Goal: Task Accomplishment & Management: Manage account settings

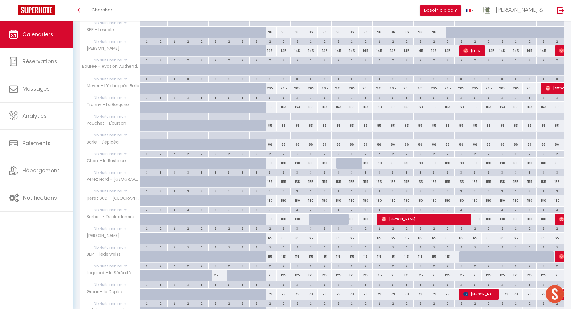
scroll to position [181, 0]
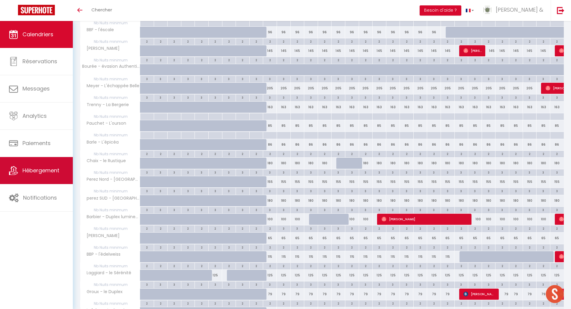
click at [37, 173] on span "Hébergement" at bounding box center [40, 170] width 37 height 7
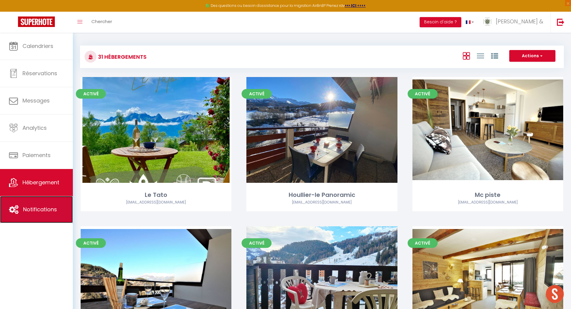
click at [46, 204] on link "Notifications" at bounding box center [36, 209] width 73 height 27
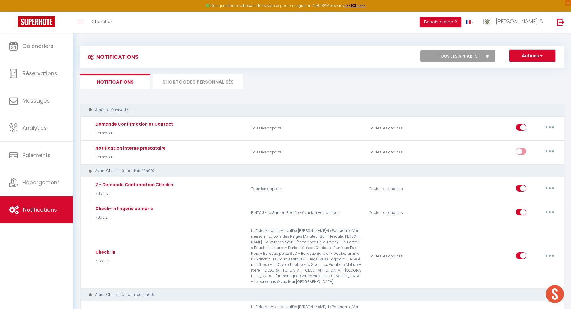
click at [542, 57] on span "button" at bounding box center [541, 56] width 4 height 6
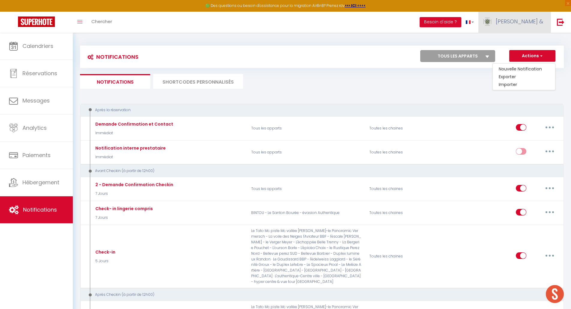
click at [531, 25] on link "Eric &" at bounding box center [514, 22] width 72 height 21
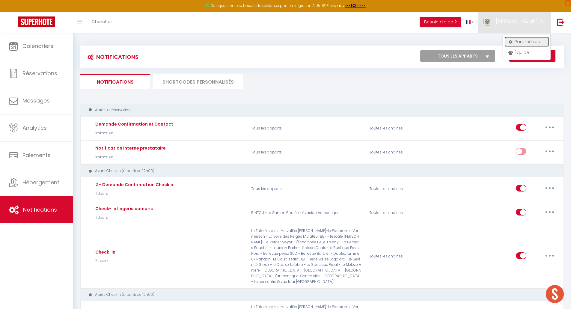
click at [519, 43] on link "Paramètres" at bounding box center [526, 42] width 44 height 10
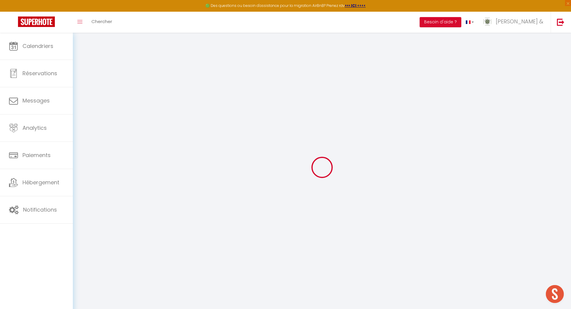
type input "tHMZewBljqXrO6UWfPNgYdKMl"
type input "SmNnTu3J6sl0ljx7xdXOC23d4"
type input "https://app.superhote.com/#/get-available-rentals/SmNnTu3J6sl0ljx7xdXOC23d4"
select select "fr"
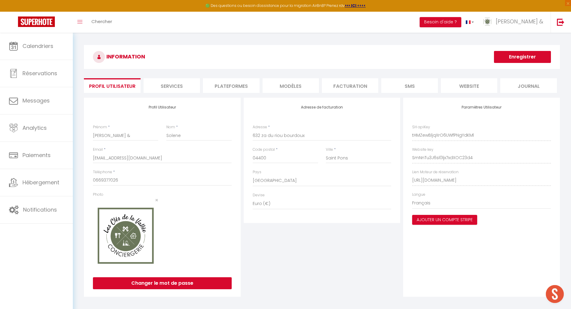
click at [234, 87] on li "Plateformes" at bounding box center [231, 85] width 56 height 15
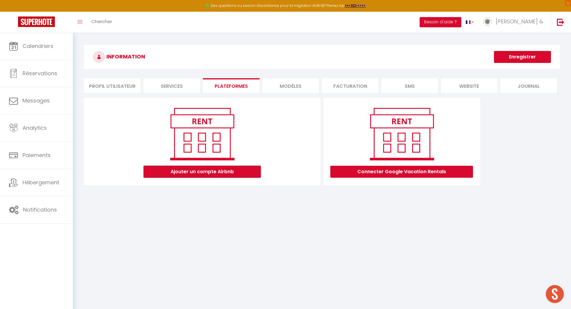
click at [203, 173] on button "Ajouter un compte Airbnb" at bounding box center [202, 172] width 117 height 12
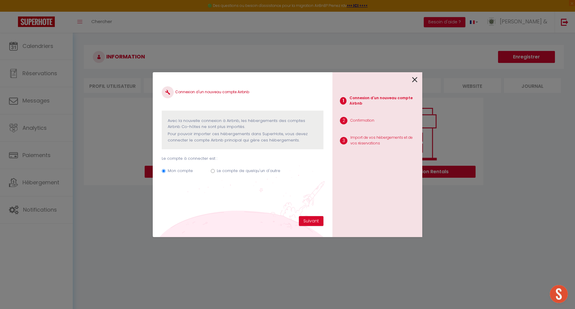
click at [209, 168] on div "Mon compte Le compte de quelqu'un d'autre" at bounding box center [243, 172] width 162 height 20
click at [210, 170] on div "Mon compte Le compte de quelqu'un d'autre" at bounding box center [243, 172] width 162 height 20
click at [212, 172] on input "Le compte de quelqu'un d'autre" at bounding box center [213, 171] width 4 height 4
radio input "true"
radio input "false"
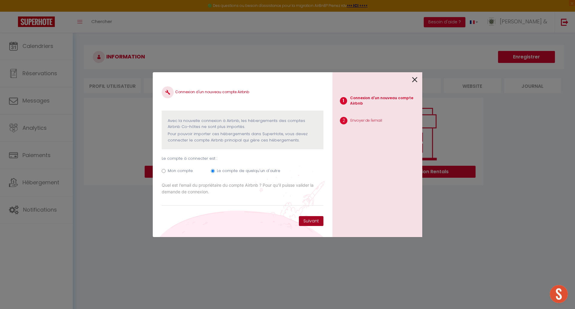
click at [314, 219] on button "Suivant" at bounding box center [311, 221] width 25 height 10
click at [415, 79] on icon at bounding box center [414, 79] width 5 height 9
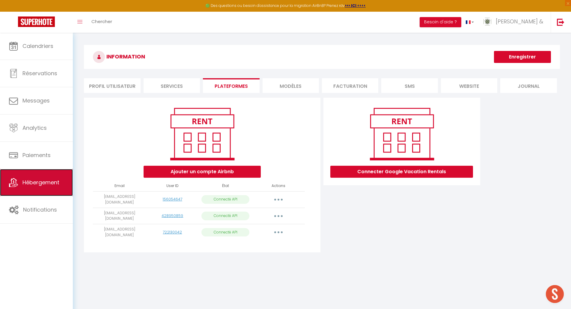
click at [46, 175] on link "Hébergement" at bounding box center [36, 182] width 73 height 27
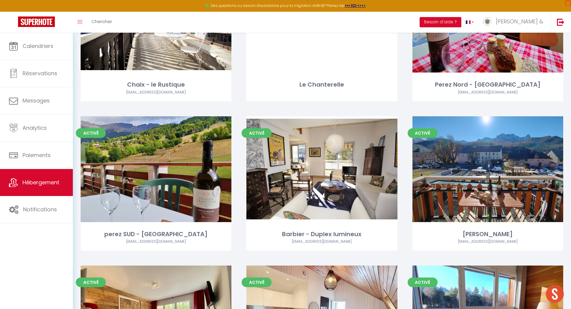
scroll to position [419, 0]
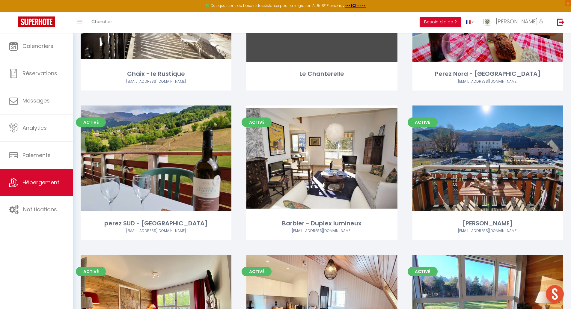
click at [327, 69] on div "Le Chanterelle" at bounding box center [321, 73] width 151 height 9
select select "3"
select select "2"
select select "1"
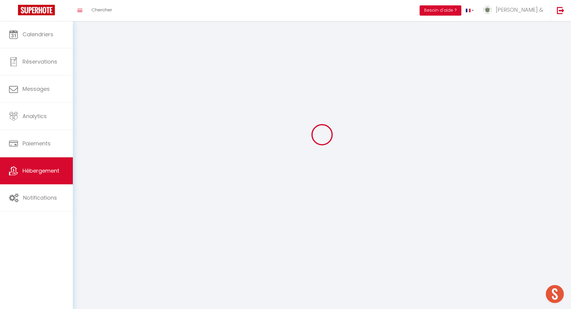
select select
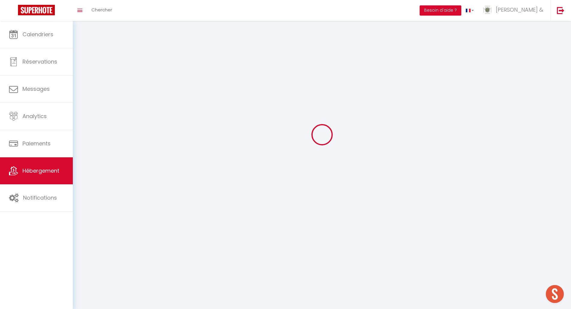
select select
checkbox input "false"
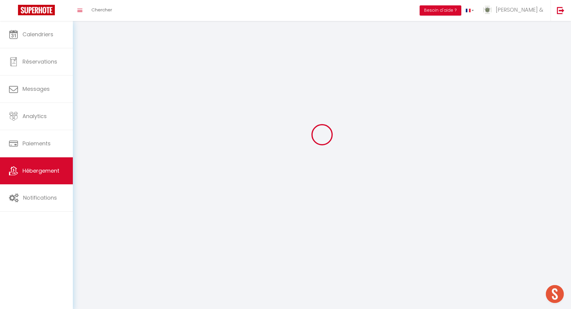
checkbox input "false"
select select
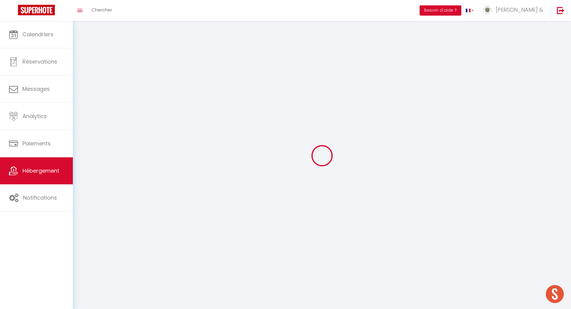
select select
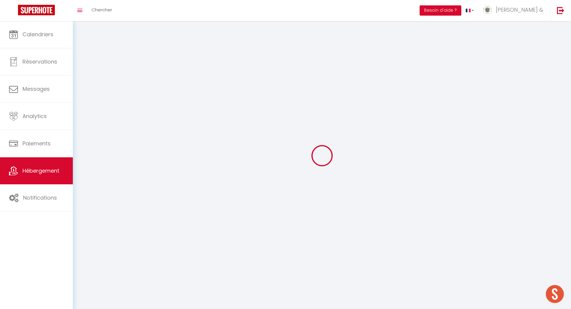
checkbox input "false"
select select
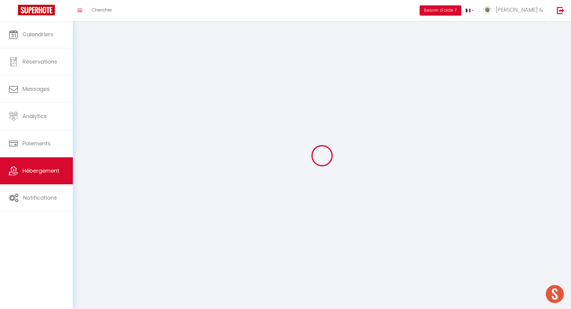
select select
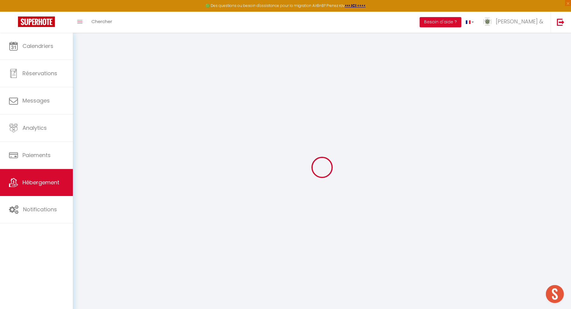
select select
checkbox input "false"
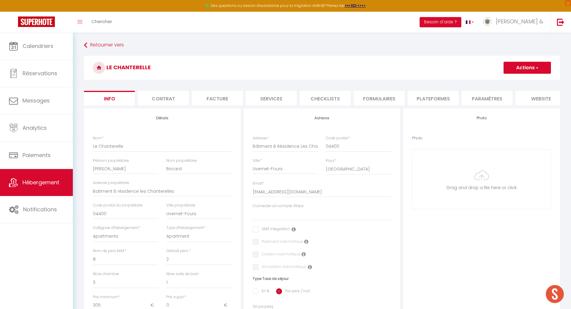
select select
checkbox input "false"
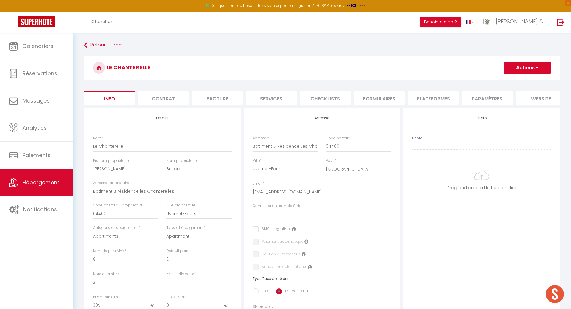
select select
checkbox input "false"
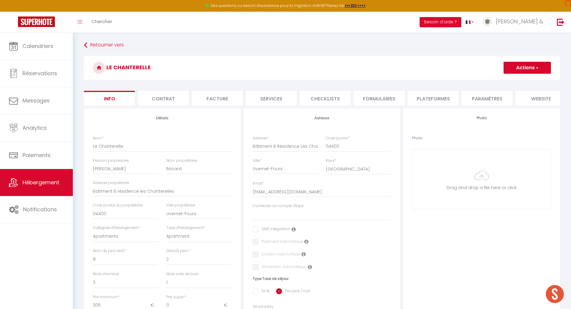
click at [387, 100] on li "Formulaires" at bounding box center [379, 98] width 51 height 15
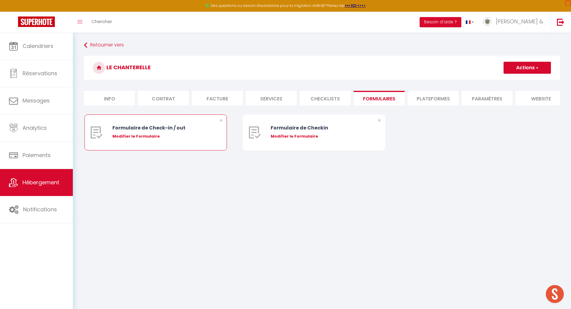
click at [157, 139] on div "Modifier le Formulaire" at bounding box center [161, 136] width 99 height 6
type input "Formulaire de Check-in / out"
type input "Afin de préparer au mieux votre arrivée, je vous remercie de remplir le formula…"
select select "[object Object]"
radio input "true"
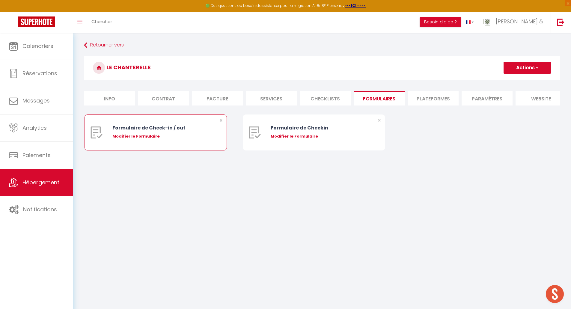
type input "https://superhote.com/confirmation"
select select
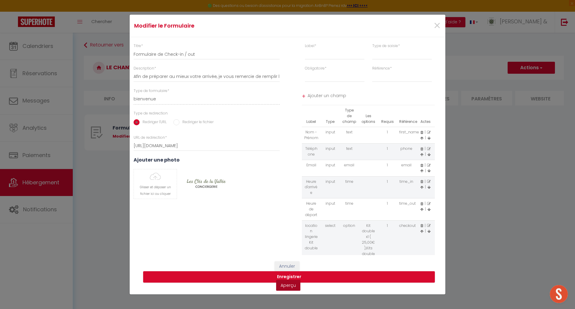
click at [290, 286] on link "Aperçu" at bounding box center [288, 285] width 24 height 11
click at [439, 27] on span "×" at bounding box center [437, 26] width 7 height 18
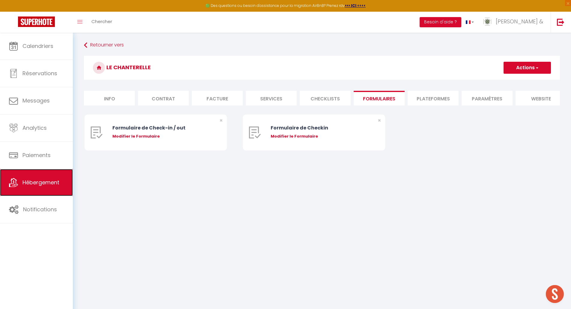
click at [35, 181] on span "Hébergement" at bounding box center [40, 182] width 37 height 7
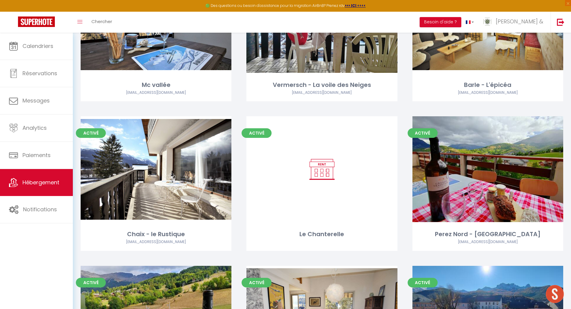
scroll to position [270, 0]
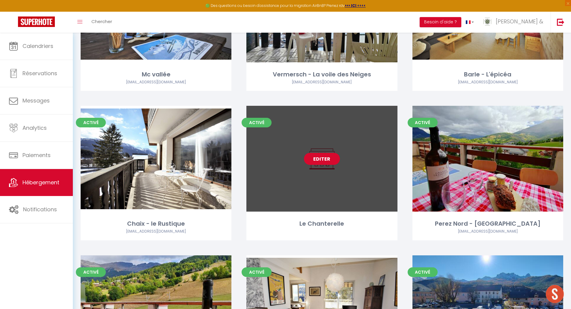
click at [320, 163] on link "Editer" at bounding box center [322, 159] width 36 height 12
select select "3"
select select "2"
select select "1"
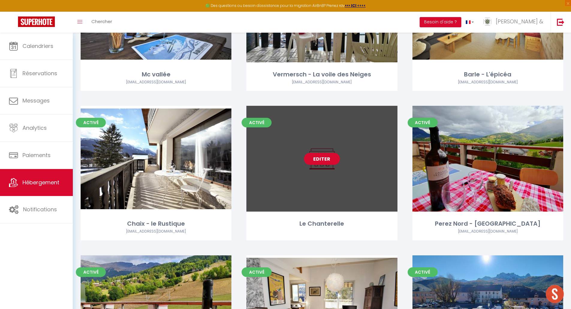
select select "28"
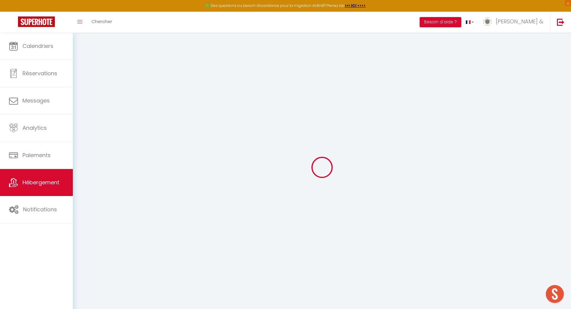
select select
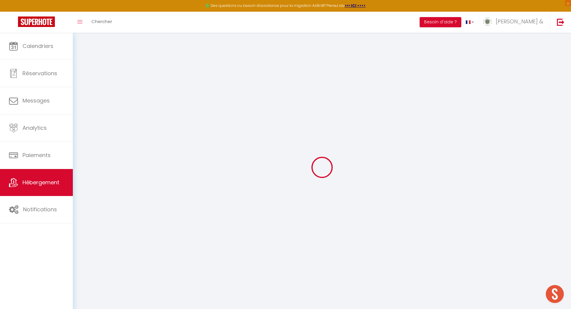
select select
checkbox input "false"
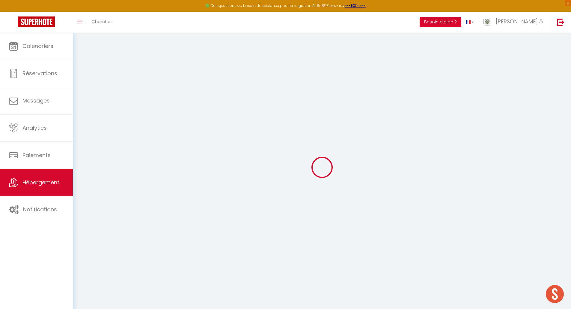
select select
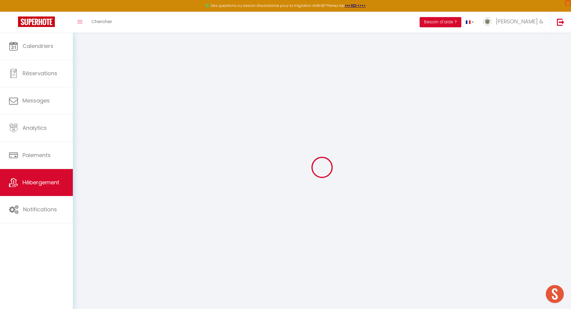
select select
checkbox input "false"
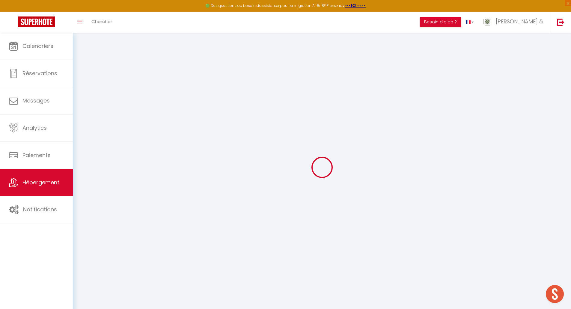
checkbox input "false"
select select
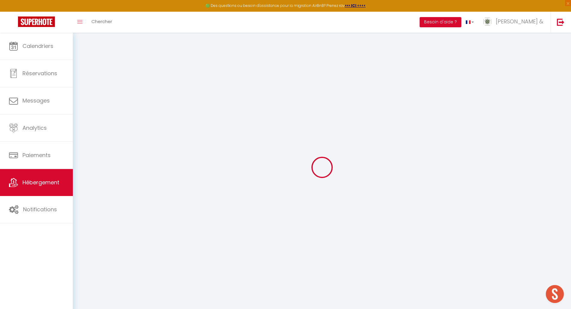
select select
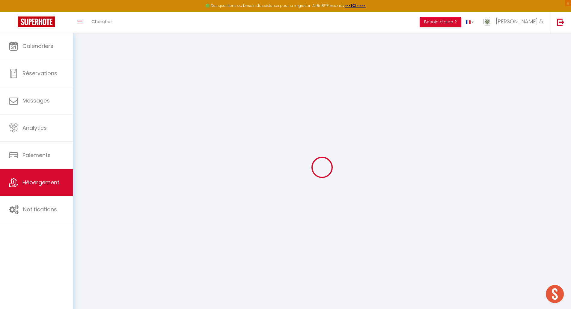
checkbox input "false"
select select
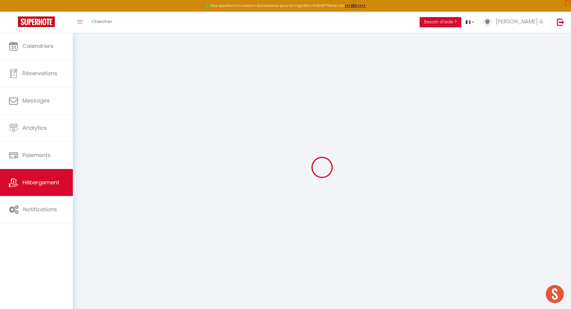
select select
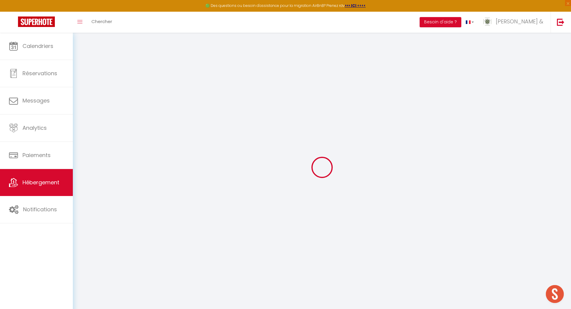
select select
checkbox input "false"
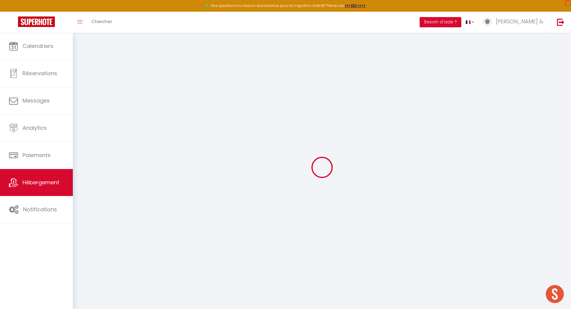
checkbox input "false"
select select
type input "Le Chanterelle"
type input "Olivier"
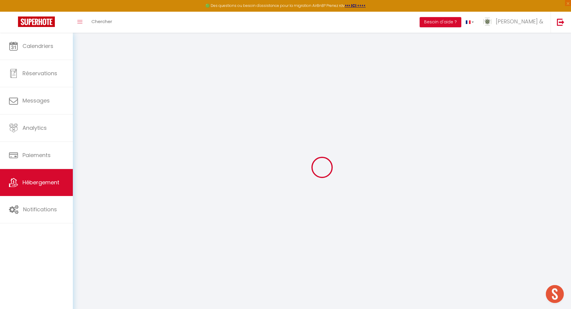
type input "Bricard"
type input "Batiment B résidence les Chanterelles"
type input "04400"
type input "Uvernet-Fours"
select select "8"
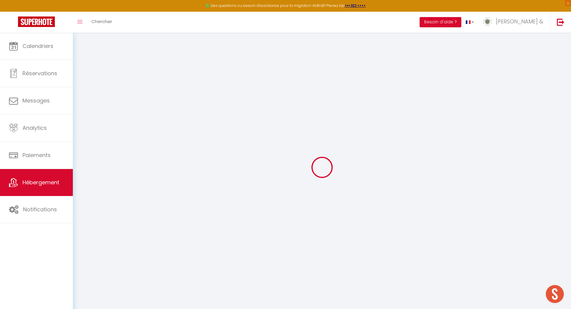
select select "3"
type input "305"
type input "85"
type input "6.90"
type input "800"
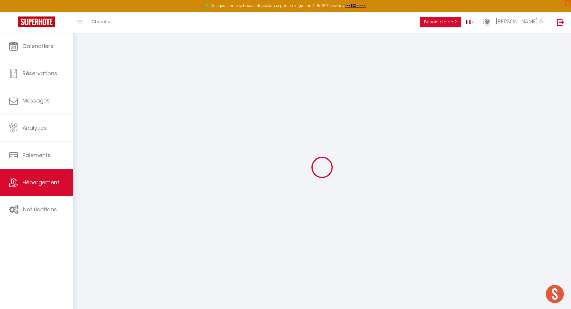
type input "20"
select select
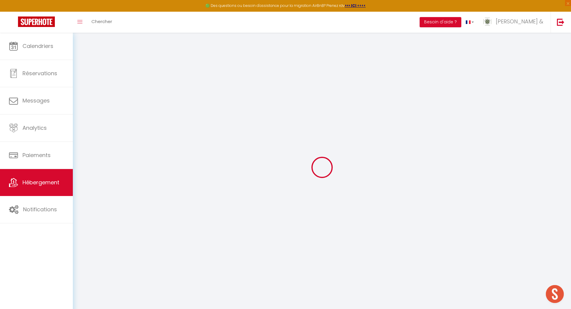
select select
type input "Bâtiment B Résidence Les Chanterelles"
type input "04400"
type input "Uvernet-Fours"
type input "le-chanterelle@lcdv04.fr"
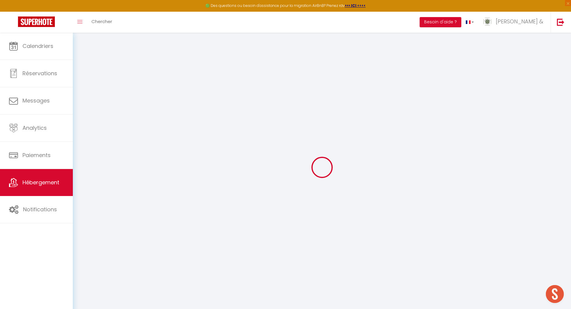
select select
checkbox input "false"
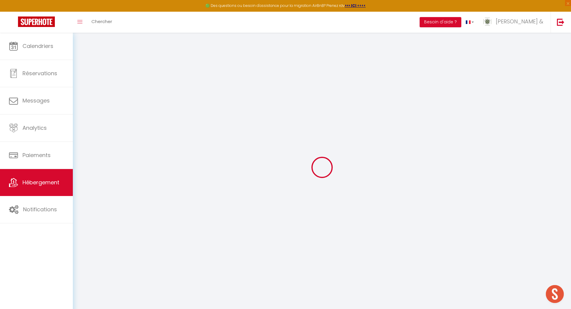
type input "24"
type input "85"
type input "0"
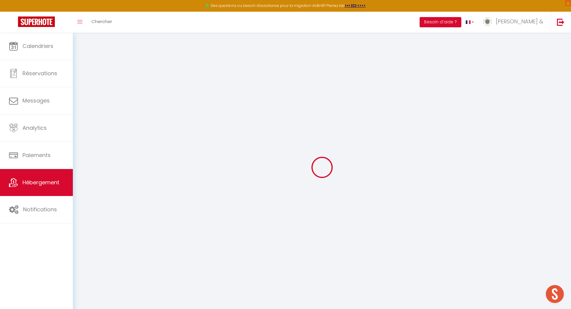
select select
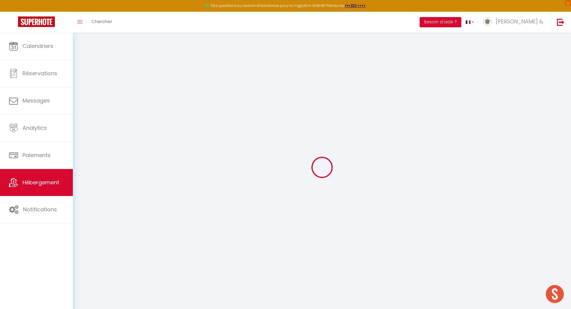
select select
checkbox input "false"
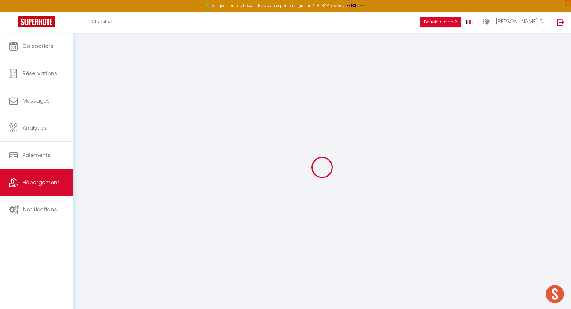
select select
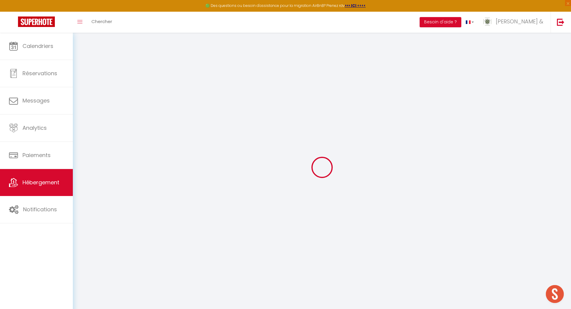
select select
checkbox input "false"
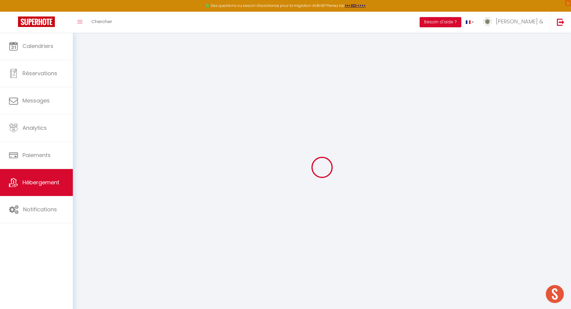
select select
checkbox input "false"
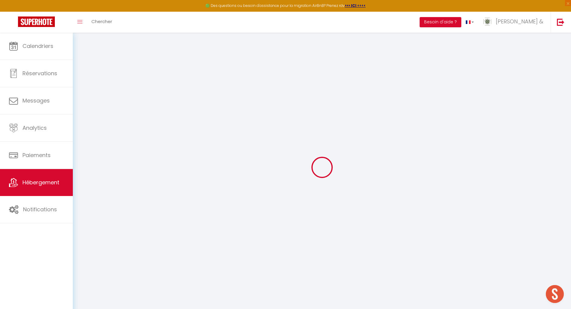
select select "16:00"
select select "23:45"
select select "10:00"
select select "15"
select select "120"
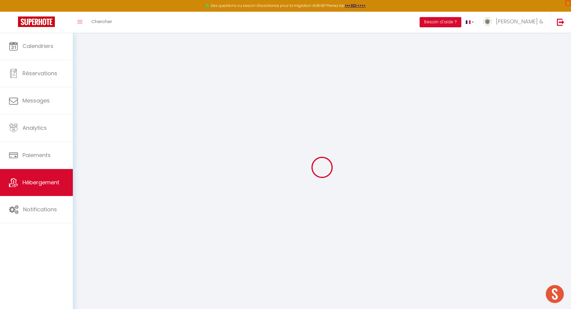
select select
checkbox input "false"
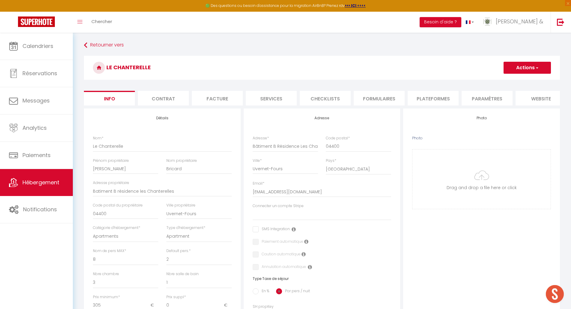
select select
checkbox input "false"
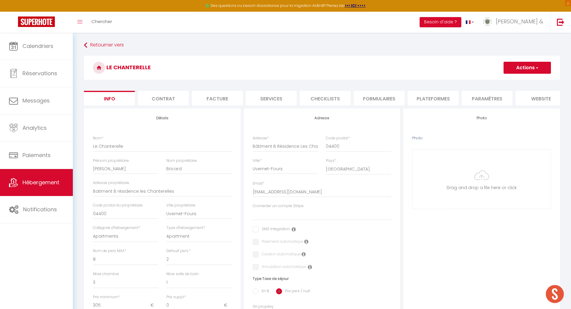
select select
checkbox input "false"
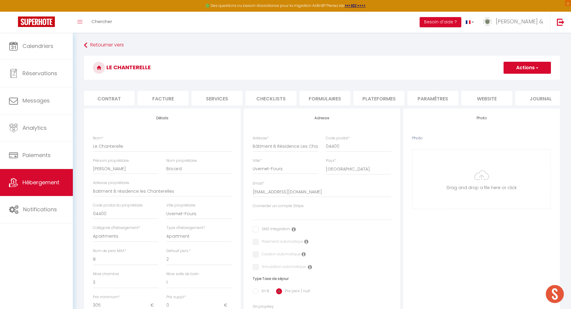
scroll to position [0, 64]
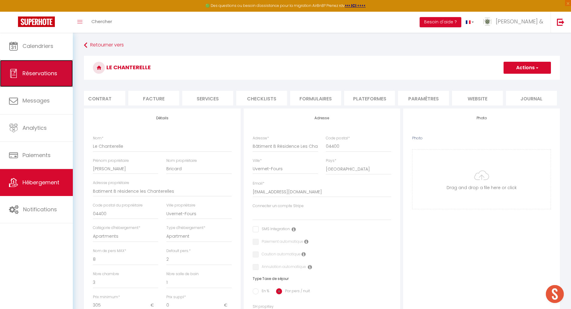
click at [43, 75] on span "Réservations" at bounding box center [39, 73] width 35 height 7
select select "not_cancelled"
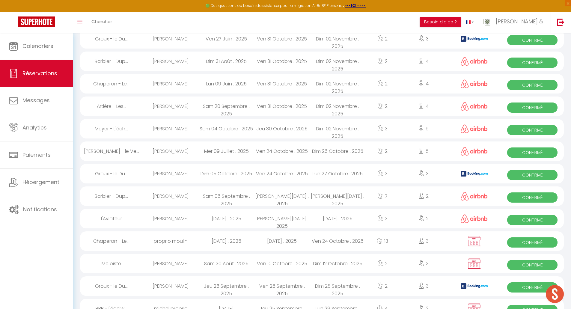
scroll to position [90, 0]
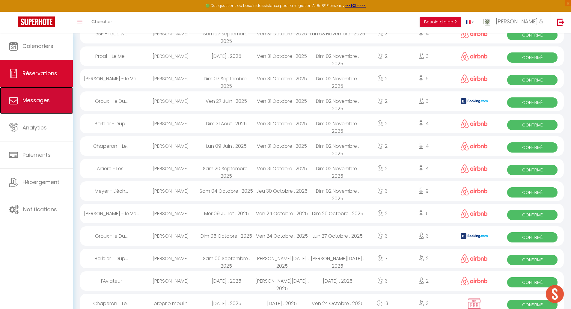
click at [37, 98] on span "Messages" at bounding box center [35, 99] width 27 height 7
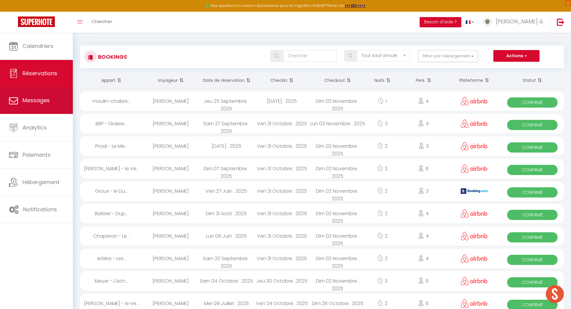
select select "message"
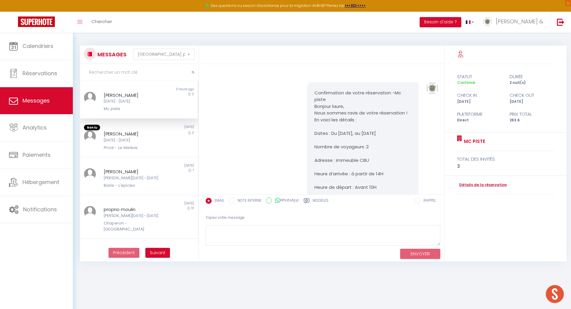
scroll to position [737, 0]
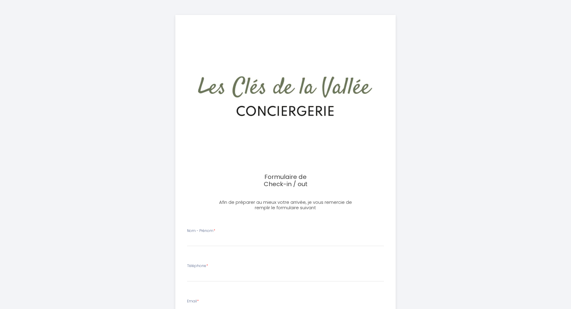
select select
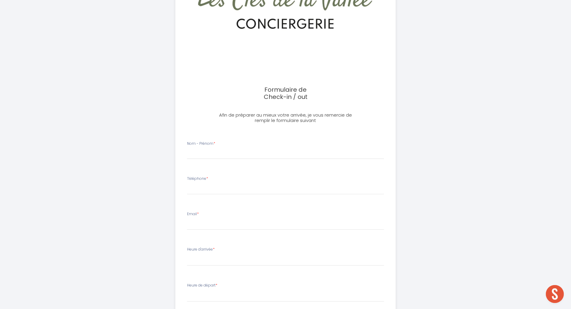
scroll to position [120, 0]
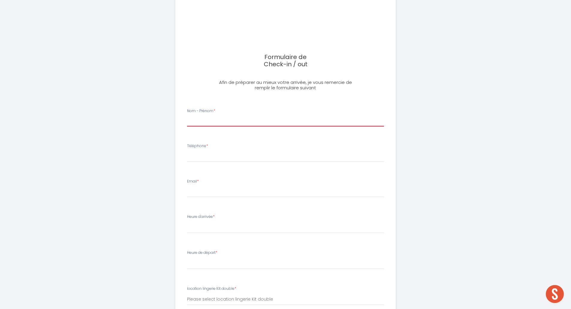
click at [213, 120] on input "Nom - Prénom *" at bounding box center [285, 121] width 197 height 11
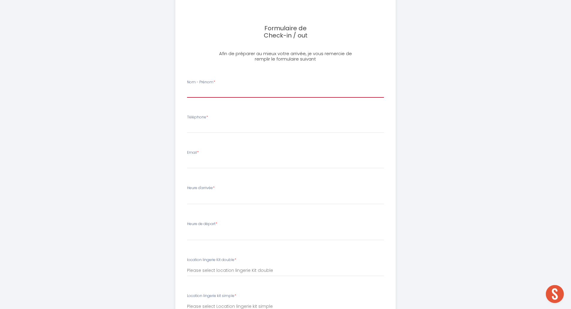
scroll to position [180, 0]
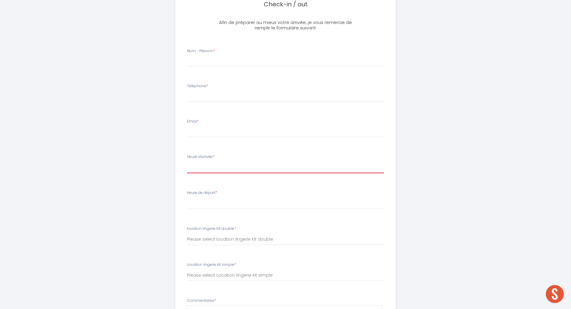
click at [197, 166] on select "16:00 16:15 16:30 16:45 17:00 17:15 17:30 17:45 18:00 18:15 18:30 18:45 19:00 1…" at bounding box center [285, 167] width 197 height 11
click at [135, 171] on div "Formulaire de Check-in / out Afin de préparer au mieux votre arrivée, je vous r…" at bounding box center [285, 106] width 330 height 573
click at [198, 199] on select "00:00 00:15 00:30 00:45 01:00 01:15 01:30 01:45 02:00 02:15 02:30 02:45 03:00 0…" at bounding box center [285, 203] width 197 height 11
click at [135, 194] on div "Formulaire de Check-in / out Afin de préparer au mieux votre arrivée, je vous r…" at bounding box center [285, 106] width 330 height 573
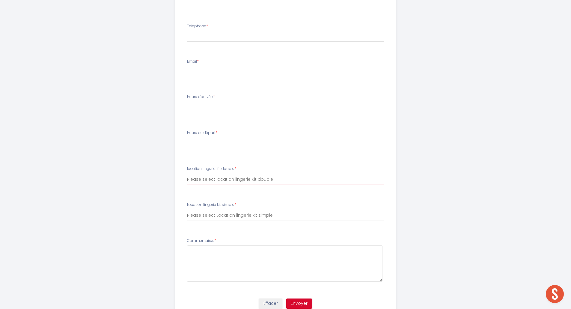
click at [224, 177] on select "Please select location lingerie Kit double Kit double x1 ( 25,00€ ) Kits double…" at bounding box center [285, 179] width 197 height 11
click at [144, 196] on div "Formulaire de Check-in / out Afin de préparer au mieux votre arrivée, je vous r…" at bounding box center [285, 46] width 330 height 573
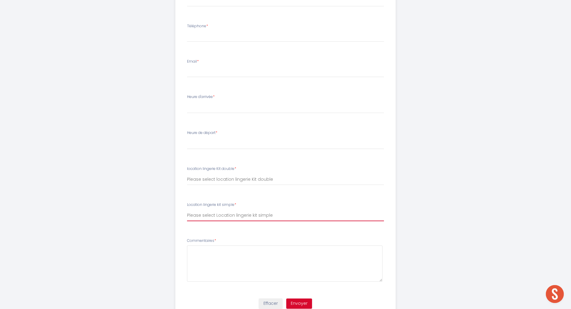
click at [212, 213] on select "Please select Location lingerie kit simple Kit simple x1 ( 20,00€ ) Kits simple…" at bounding box center [285, 215] width 197 height 11
click at [186, 278] on li "Commentaires *" at bounding box center [285, 262] width 212 height 57
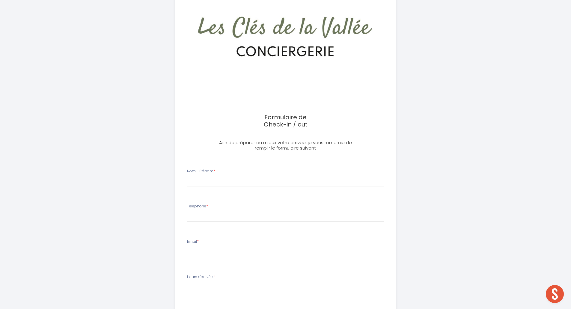
scroll to position [60, 0]
click at [195, 179] on input "Nom - Prénom *" at bounding box center [285, 181] width 197 height 11
click at [192, 215] on input "Téléphone *" at bounding box center [285, 216] width 197 height 11
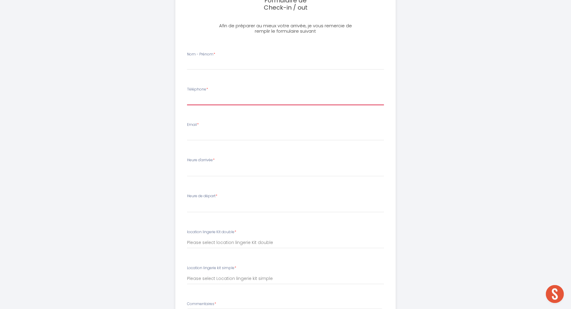
scroll to position [180, 0]
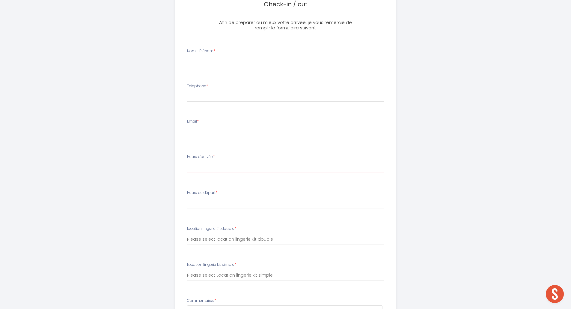
click at [198, 165] on select "16:00 16:15 16:30 16:45 17:00 17:15 17:30 17:45 18:00 18:15 18:30 18:45 19:00 1…" at bounding box center [285, 167] width 197 height 11
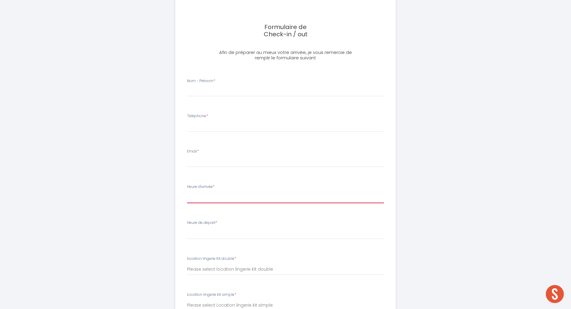
scroll to position [240, 0]
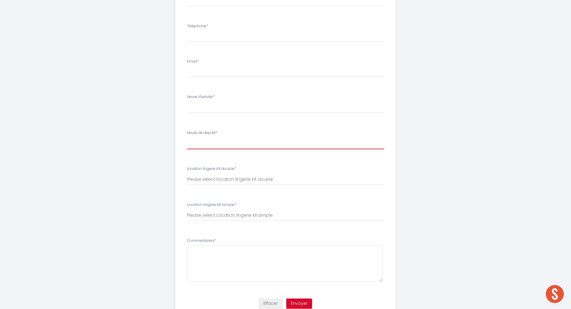
click at [195, 141] on select "00:00 00:15 00:30 00:45 01:00 01:15 01:30 01:45 02:00 02:15 02:30 02:45 03:00 0…" at bounding box center [285, 143] width 197 height 11
click at [184, 164] on li "location lingerie Kit double * Please select location lingerie Kit double Kit d…" at bounding box center [285, 178] width 212 height 32
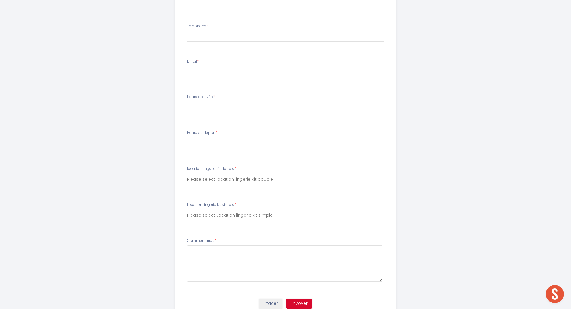
click at [194, 110] on select "16:00 16:15 16:30 16:45 17:00 17:15 17:30 17:45 18:00 18:15 18:30 18:45 19:00 1…" at bounding box center [285, 107] width 197 height 11
click at [161, 137] on div "Formulaire de Check-in / out Afin de préparer au mieux votre arrivée, je vous r…" at bounding box center [285, 46] width 330 height 573
click at [190, 110] on select "16:00 16:15 16:30 16:45 17:00 17:15 17:30 17:45 18:00 18:15 18:30 18:45 19:00 1…" at bounding box center [285, 107] width 197 height 11
click at [120, 179] on div "Formulaire de Check-in / out Afin de préparer au mieux votre arrivée, je vous r…" at bounding box center [285, 46] width 571 height 573
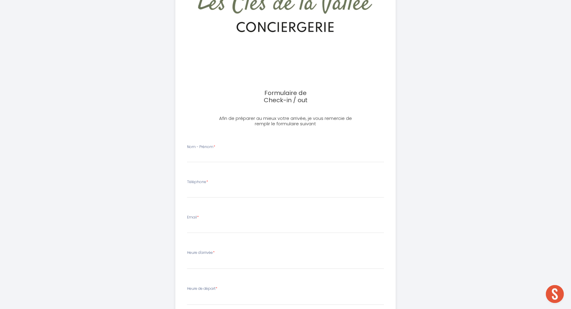
scroll to position [0, 0]
